Goal: Task Accomplishment & Management: Use online tool/utility

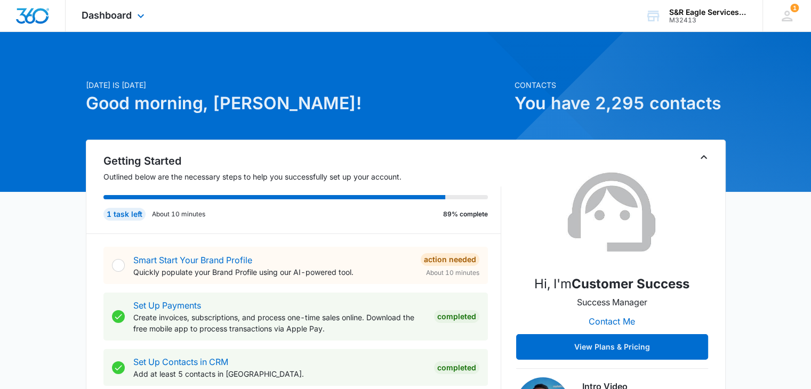
click at [133, 20] on div "Dashboard Apps Reputation Websites Forms CRM Email Social Shop Payments POS Con…" at bounding box center [115, 15] width 98 height 31
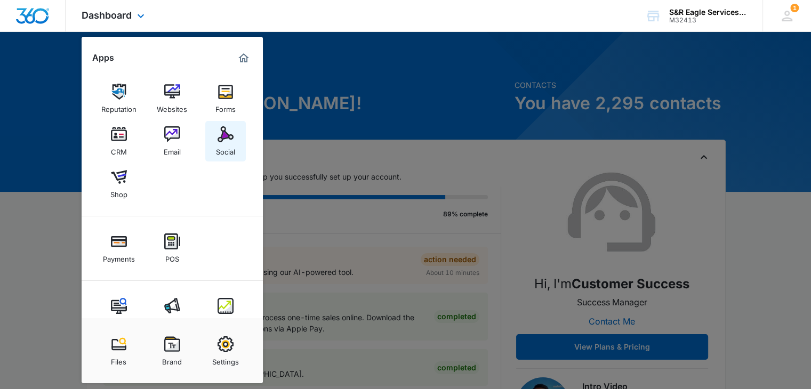
click at [233, 152] on div "Social" at bounding box center [225, 149] width 19 height 14
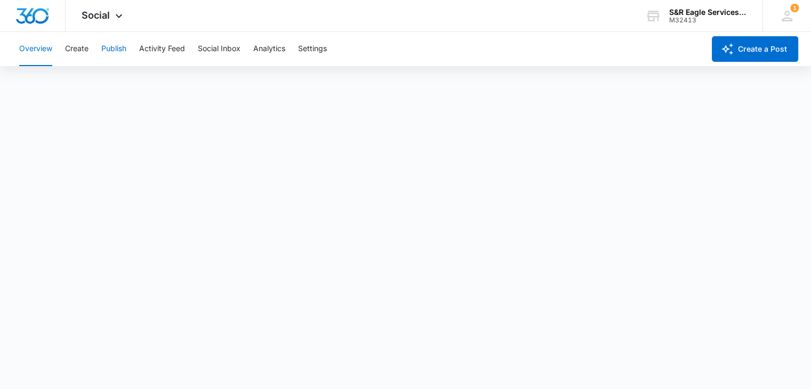
click at [123, 50] on button "Publish" at bounding box center [113, 49] width 25 height 34
